Goal: Task Accomplishment & Management: Complete application form

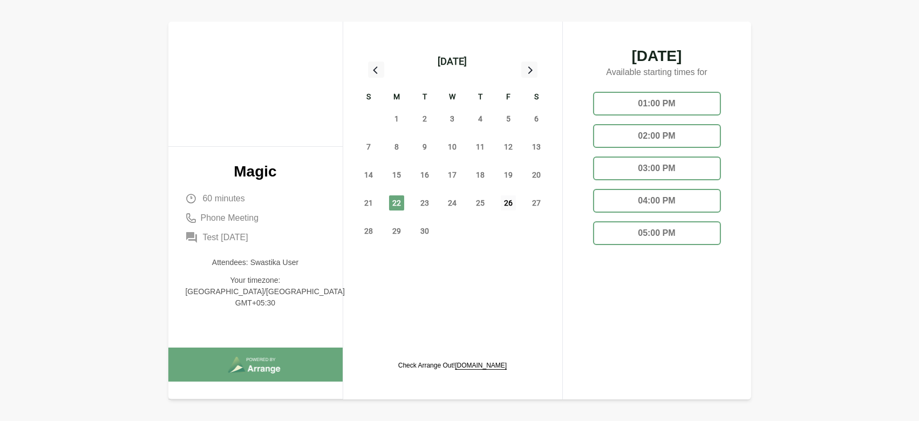
click at [508, 202] on span "26" at bounding box center [508, 202] width 15 height 15
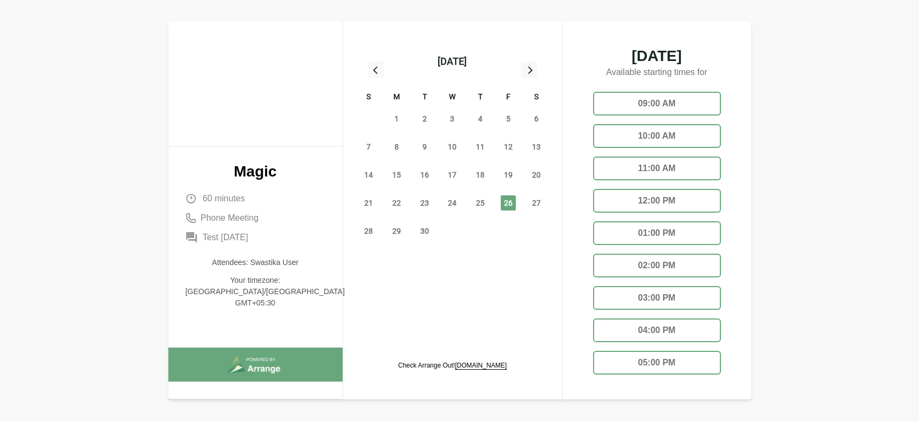
click at [671, 236] on div "01:00 PM" at bounding box center [657, 233] width 128 height 24
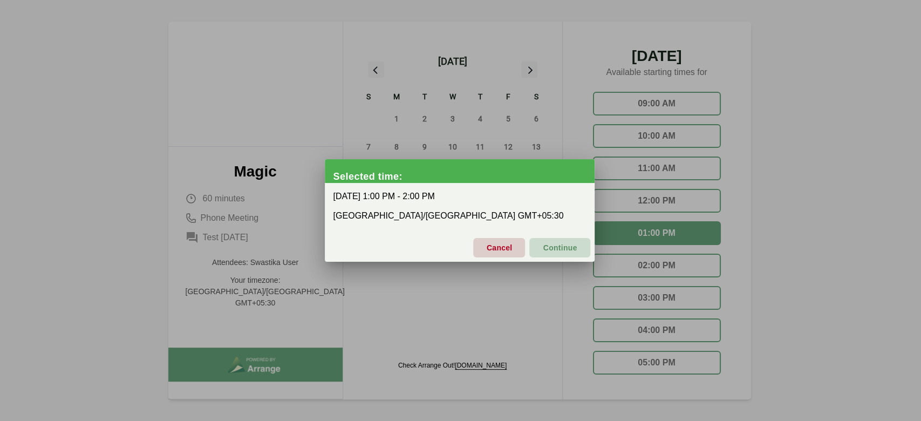
click at [572, 250] on span "Continue" at bounding box center [559, 247] width 35 height 23
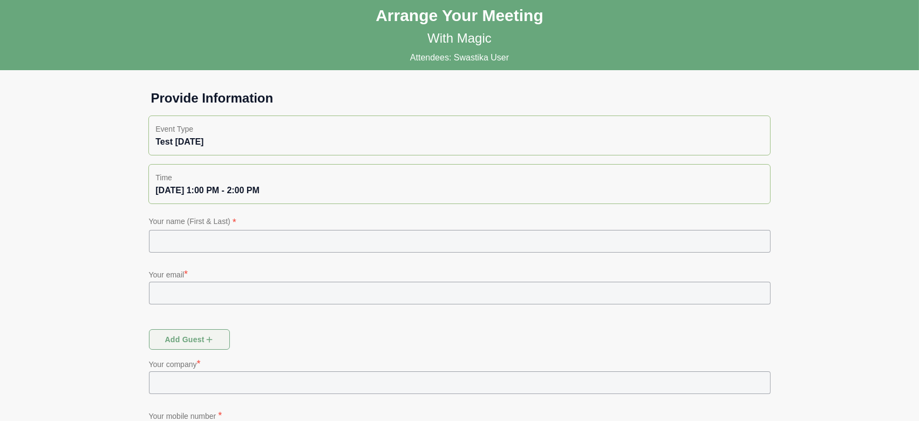
scroll to position [153, 0]
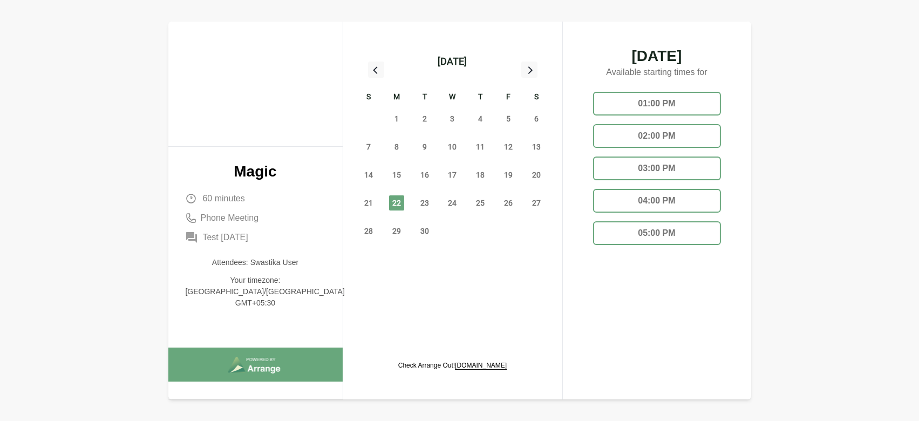
click at [665, 242] on div "05:00 PM" at bounding box center [657, 233] width 128 height 24
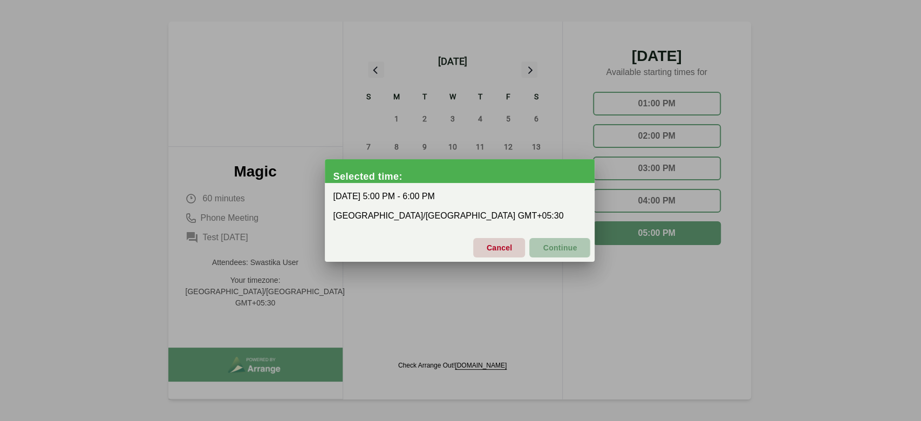
click at [573, 246] on span "Continue" at bounding box center [559, 247] width 35 height 23
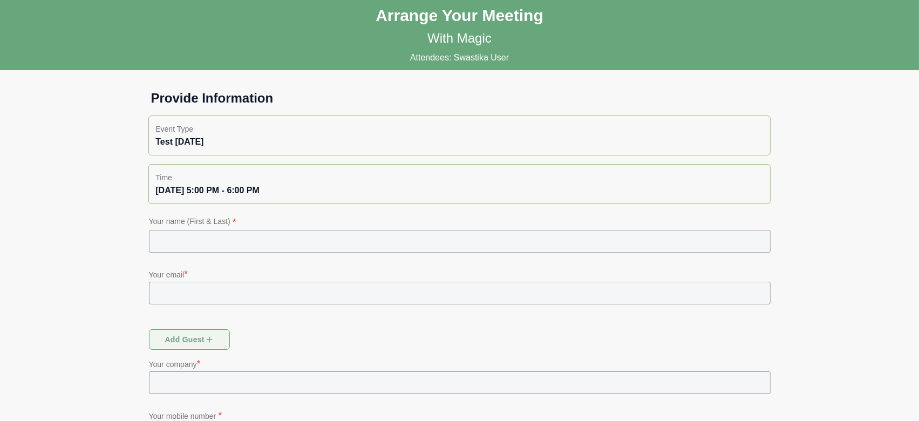
scroll to position [153, 0]
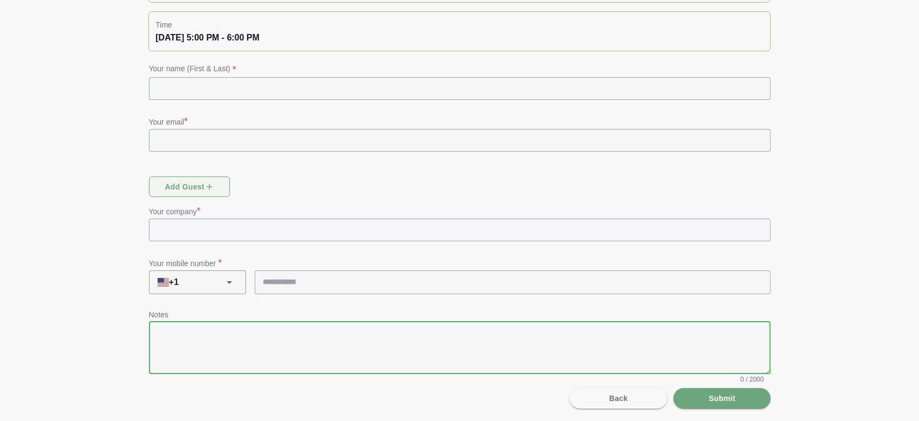
click at [378, 322] on textarea at bounding box center [459, 347] width 621 height 53
